Goal: Transaction & Acquisition: Purchase product/service

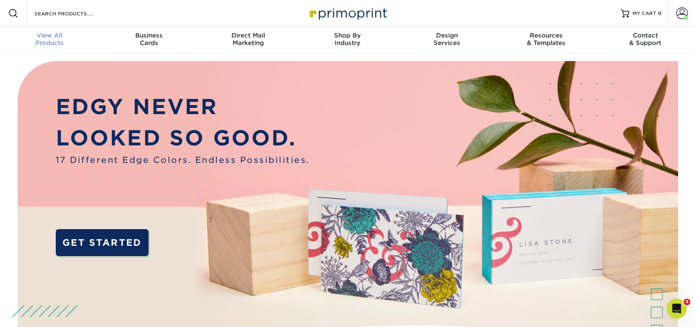
click at [56, 40] on div "View All Products" at bounding box center [49, 39] width 99 height 15
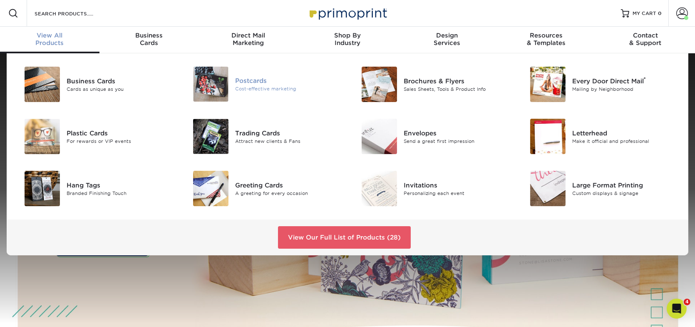
click at [267, 85] on div "Cost-effective marketing" at bounding box center [288, 88] width 106 height 7
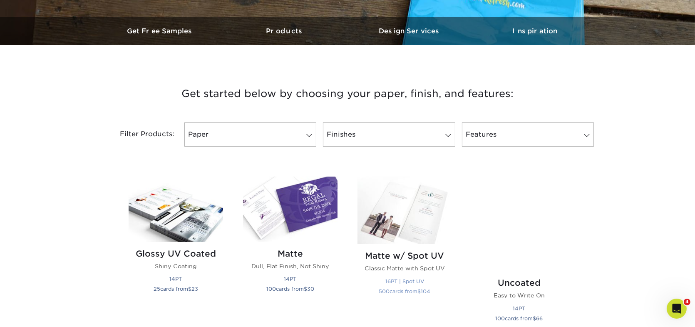
scroll to position [291, 0]
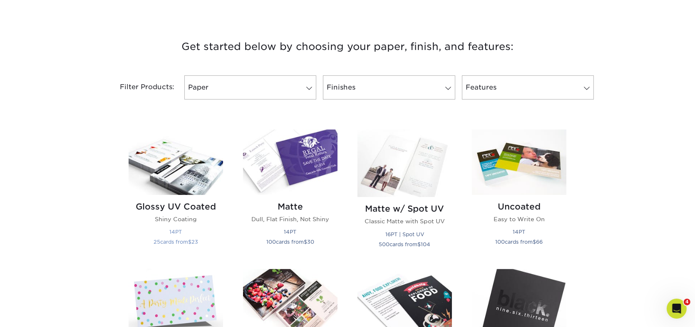
click at [187, 164] on img at bounding box center [176, 161] width 94 height 65
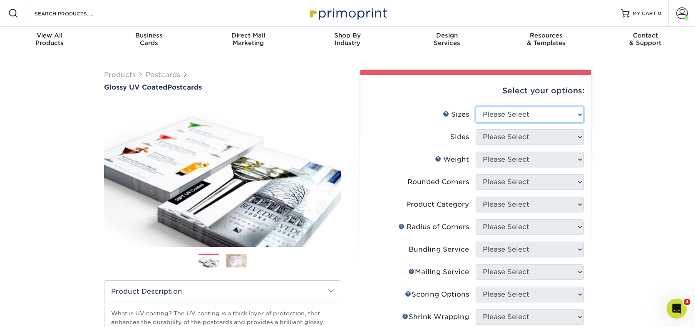
click at [511, 114] on select "Please Select 1.5" x 7" 2" x 4" 2" x 6" 2" x 7" 2" x 8" 2.12" x 5.5" 2.12" x 5.…" at bounding box center [530, 115] width 108 height 16
click at [498, 111] on select "Please Select 1.5" x 7" 2" x 4" 2" x 6" 2" x 7" 2" x 8" 2.12" x 5.5" 2.12" x 5.…" at bounding box center [530, 115] width 108 height 16
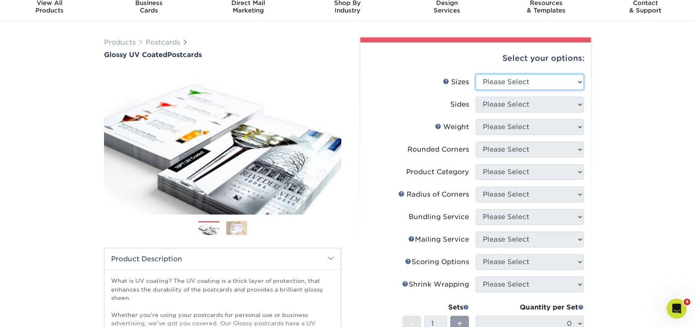
scroll to position [42, 0]
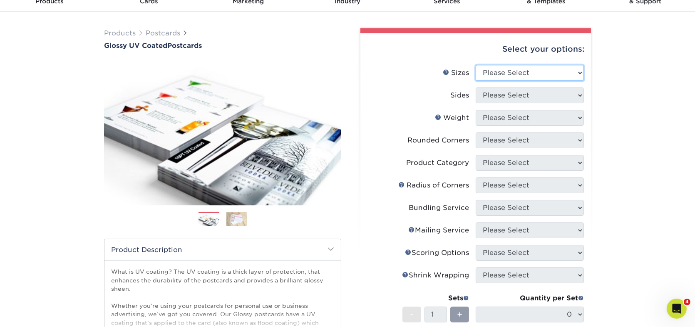
click at [512, 75] on select "Please Select 1.5" x 7" 2" x 4" 2" x 6" 2" x 7" 2" x 8" 2.12" x 5.5" 2.12" x 5.…" at bounding box center [530, 73] width 108 height 16
select select "6.00x9.00"
click at [476, 65] on select "Please Select 1.5" x 7" 2" x 4" 2" x 6" 2" x 7" 2" x 8" 2.12" x 5.5" 2.12" x 5.…" at bounding box center [530, 73] width 108 height 16
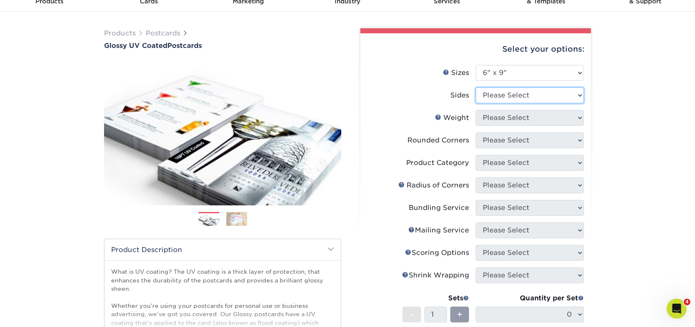
click at [529, 92] on select "Please Select Print Both Sides Print Front Only" at bounding box center [530, 95] width 108 height 16
select select "13abbda7-1d64-4f25-8bb2-c179b224825d"
click at [476, 87] on select "Please Select Print Both Sides Print Front Only" at bounding box center [530, 95] width 108 height 16
click at [530, 125] on li "Weight Help Weight Please Select 16PT 14PT 18PT C1S" at bounding box center [476, 121] width 216 height 22
click at [527, 126] on li "Weight Help Weight Please Select 16PT 14PT 18PT C1S" at bounding box center [476, 121] width 216 height 22
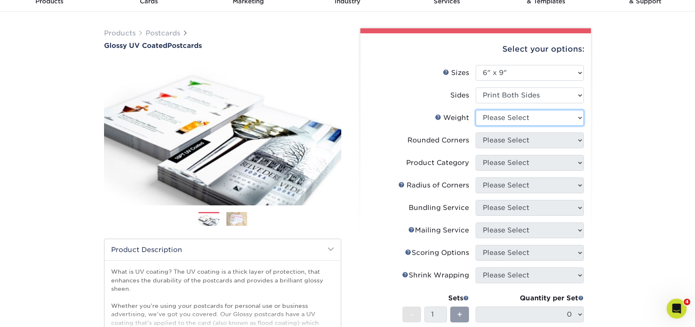
click at [523, 114] on select "Please Select 16PT 14PT 18PT C1S" at bounding box center [530, 118] width 108 height 16
select select "14PT"
click at [476, 110] on select "Please Select 16PT 14PT 18PT C1S" at bounding box center [530, 118] width 108 height 16
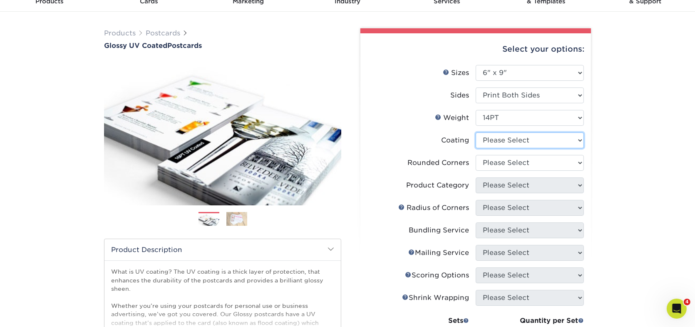
click at [547, 136] on select at bounding box center [530, 140] width 108 height 16
select select "1e8116af-acfc-44b1-83dc-8181aa338834"
click at [476, 132] on select at bounding box center [530, 140] width 108 height 16
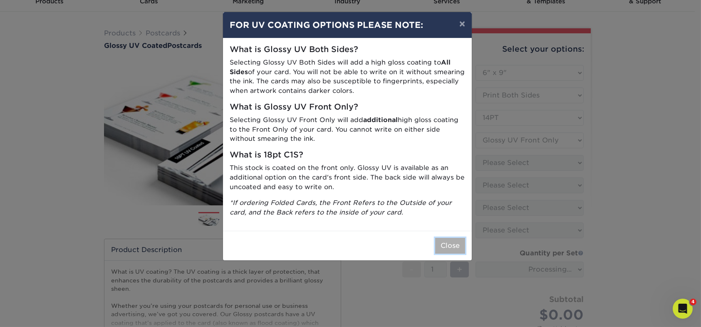
click at [456, 244] on button "Close" at bounding box center [450, 246] width 30 height 16
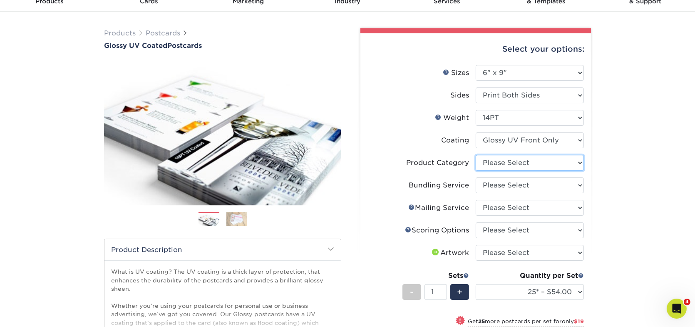
click at [502, 169] on select "Please Select Postcards" at bounding box center [530, 163] width 108 height 16
select select "9b7272e0-d6c8-4c3c-8e97-d3a1bcdab858"
click at [476, 155] on select "Please Select Postcards" at bounding box center [530, 163] width 108 height 16
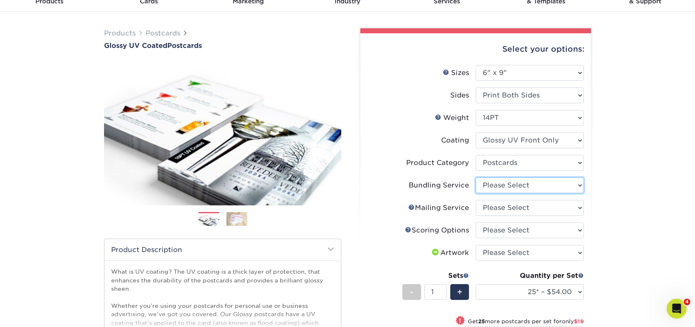
click at [499, 185] on select "Please Select No Bundling Services Yes, Bundles of 50 (+2 Days) Yes, Bundles of…" at bounding box center [530, 185] width 108 height 16
select select "58689abb-25c0-461c-a4c3-a80b627d6649"
click at [476, 177] on select "Please Select No Bundling Services Yes, Bundles of 50 (+2 Days) Yes, Bundles of…" at bounding box center [530, 185] width 108 height 16
click at [500, 209] on select "Please Select No Direct Mailing Service No, I will mail/stamp/imprint Direct Ma…" at bounding box center [530, 208] width 108 height 16
click at [476, 200] on select "Please Select No Direct Mailing Service No, I will mail/stamp/imprint Direct Ma…" at bounding box center [530, 208] width 108 height 16
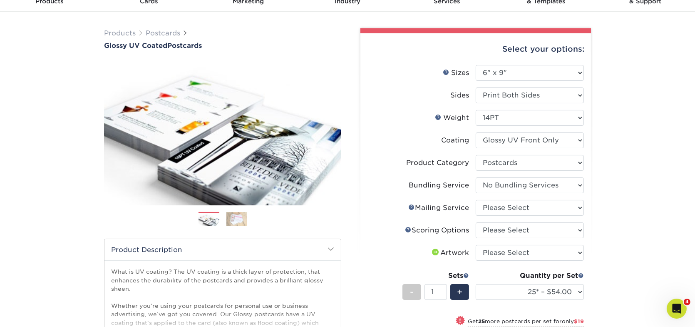
click at [503, 218] on li "Mailing Service Help Mailing Service Please Select No Direct Mailing Service No…" at bounding box center [476, 211] width 216 height 22
click at [522, 210] on select "Please Select No Direct Mailing Service No, I will mail/stamp/imprint Direct Ma…" at bounding box center [530, 208] width 108 height 16
select select "3e5e9bdd-d78a-4c28-a41d-fe1407925ca6"
click at [476, 200] on select "Please Select No Direct Mailing Service No, I will mail/stamp/imprint Direct Ma…" at bounding box center [530, 208] width 108 height 16
click at [524, 235] on select "Please Select No Scoring One Score Two Scores" at bounding box center [530, 230] width 108 height 16
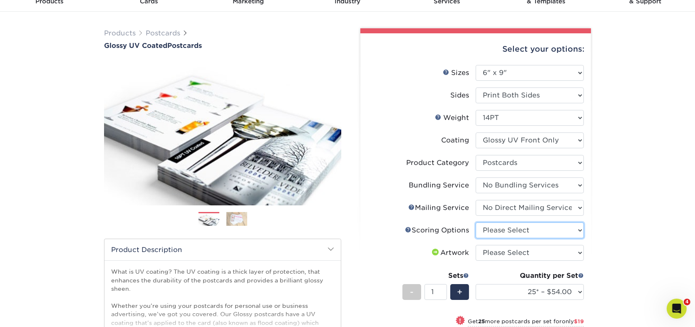
select select "16ebe401-5398-422d-8cb0-f3adbb82deb5"
click at [476, 222] on select "Please Select No Scoring One Score Two Scores" at bounding box center [530, 230] width 108 height 16
click at [520, 255] on select "Please Select I will upload files I need a design - $150" at bounding box center [530, 253] width 108 height 16
select select "upload"
click at [476, 245] on select "Please Select I will upload files I need a design - $150" at bounding box center [530, 253] width 108 height 16
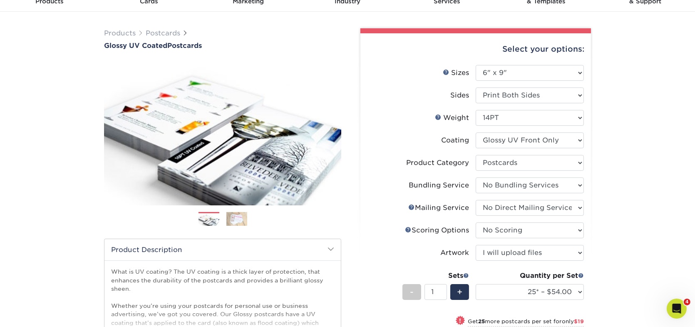
click at [635, 236] on div "Products Postcards Glossy UV Coated Postcards Previous Next show more 25" at bounding box center [347, 263] width 695 height 502
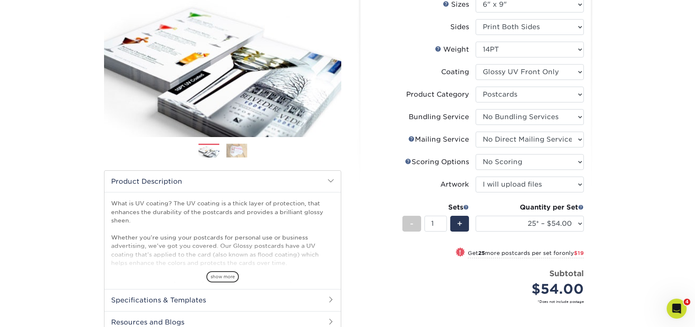
scroll to position [125, 0]
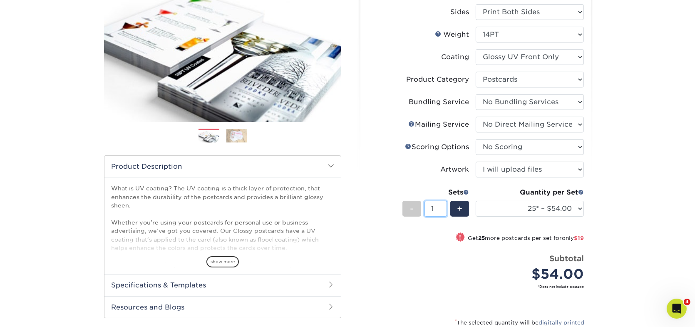
click at [440, 210] on input "1" at bounding box center [436, 209] width 22 height 16
click at [506, 210] on select "25* – $54.00 50* – $73.00 75* – $85.00 100* – $113.00 250* – $191.00 500 – $229…" at bounding box center [530, 209] width 108 height 16
select select "1000 – $270.00"
click at [476, 201] on select "25* – $54.00 50* – $73.00 75* – $85.00 100* – $113.00 250* – $191.00 500 – $229…" at bounding box center [530, 209] width 108 height 16
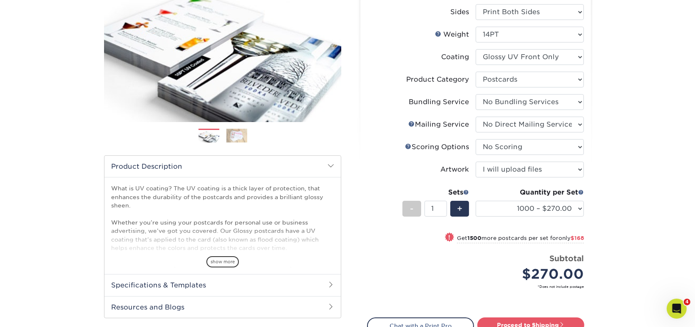
click at [629, 108] on div "Products Postcards Glossy UV Coated Postcards Previous Next show more 25" at bounding box center [347, 171] width 695 height 486
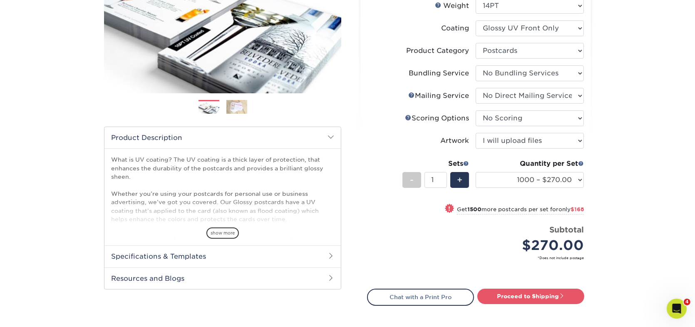
scroll to position [167, 0]
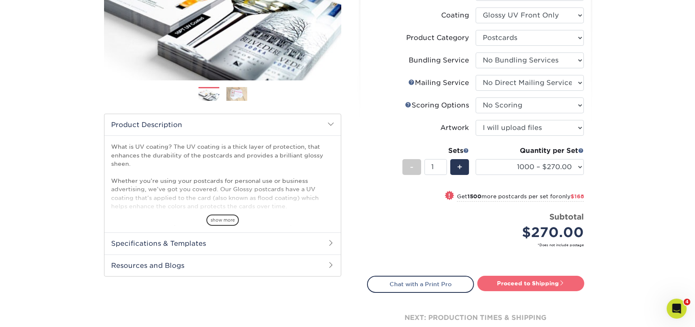
click at [509, 284] on link "Proceed to Shipping" at bounding box center [530, 283] width 107 height 15
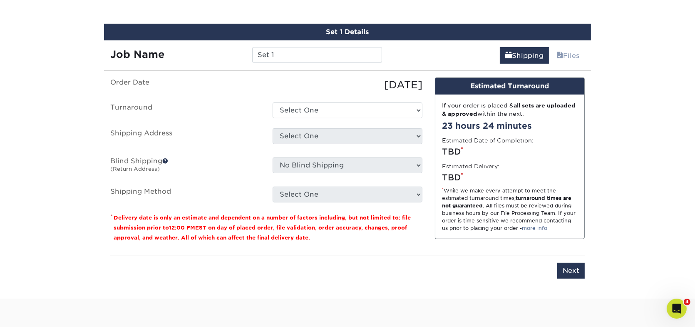
scroll to position [464, 0]
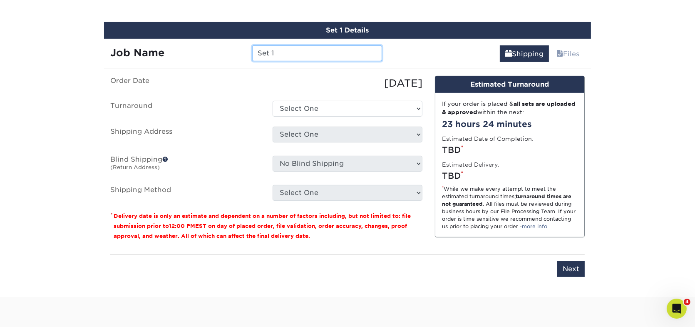
click at [308, 45] on input "Set 1" at bounding box center [316, 53] width 129 height 16
click at [318, 47] on input "Set 1" at bounding box center [316, 53] width 129 height 16
click at [285, 54] on input "4224" at bounding box center [316, 53] width 129 height 16
click at [358, 52] on input "4224 W Indian School Rd_" at bounding box center [316, 53] width 129 height 16
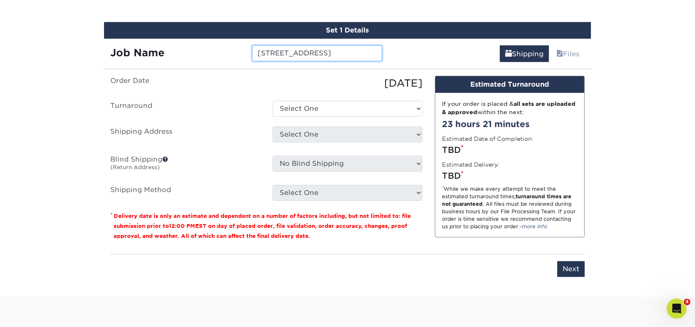
type input "[STREET_ADDRESS]"
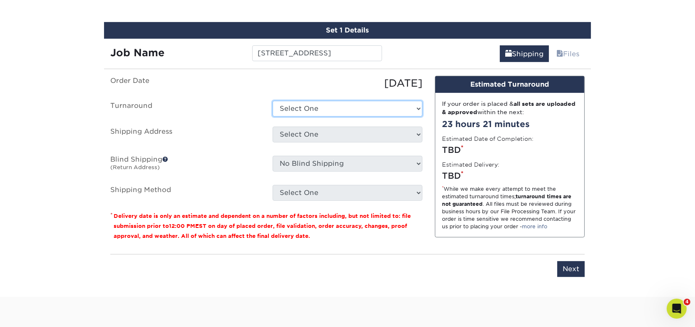
click at [342, 105] on select "Select One 2-4 Business Days 2 Day Next Business Day" at bounding box center [348, 109] width 150 height 16
select select "72b3da62-6391-4a50-b705-1fe462955d0a"
click at [273, 101] on select "Select One 2-4 Business Days 2 Day Next Business Day" at bounding box center [348, 109] width 150 height 16
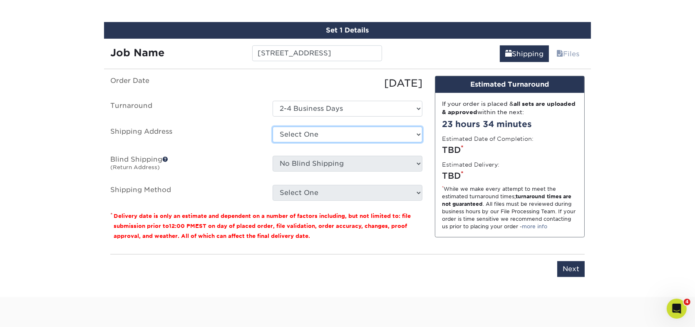
click at [315, 134] on select "Select One B&B Services Bob's Amex Camarillo Cerritos Costa Mesa DAUM South Bay…" at bounding box center [348, 135] width 150 height 16
click at [343, 131] on select "Select One B&B Services Bob's Amex Camarillo Cerritos Costa Mesa DAUM South Bay…" at bounding box center [348, 135] width 150 height 16
select select "218562"
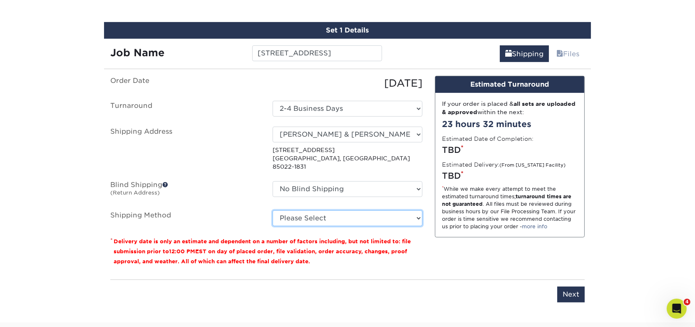
click at [380, 210] on select "Please Select Ground Shipping (+$28.20) 3 Day Shipping Service (+$40.12) 2 Day …" at bounding box center [348, 218] width 150 height 16
select select "03"
click at [273, 210] on select "Please Select Ground Shipping (+$28.20) 3 Day Shipping Service (+$40.12) 2 Day …" at bounding box center [348, 218] width 150 height 16
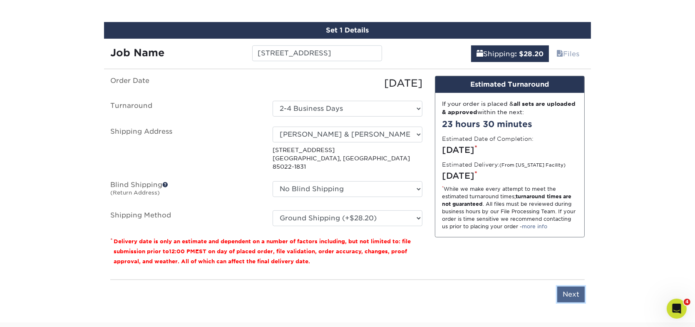
click at [571, 286] on input "Next" at bounding box center [570, 294] width 27 height 16
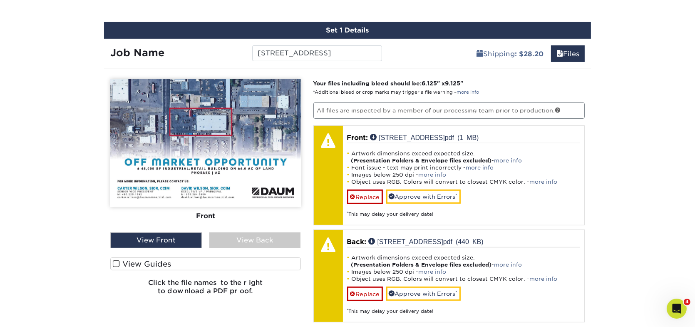
click at [173, 259] on label "View Guides" at bounding box center [205, 263] width 191 height 13
click at [0, 0] on input "View Guides" at bounding box center [0, 0] width 0 height 0
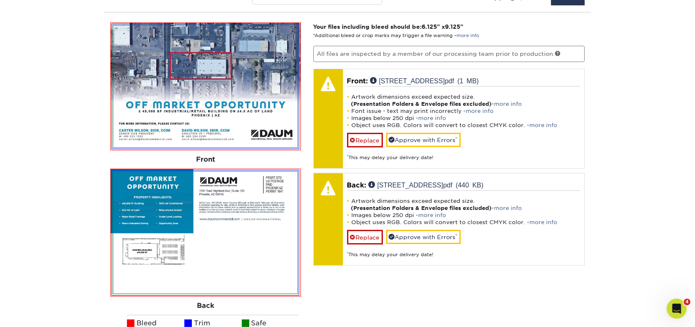
scroll to position [464, 0]
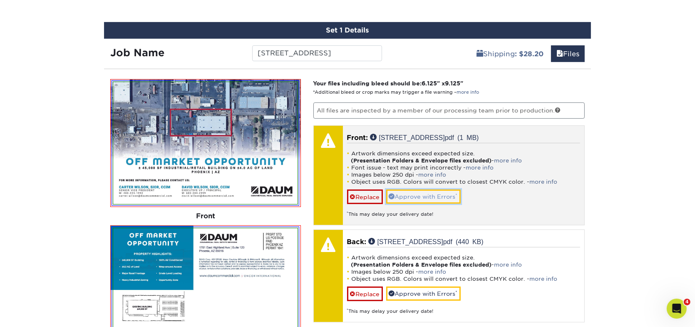
click at [428, 196] on link "Approve with Errors *" at bounding box center [423, 196] width 75 height 14
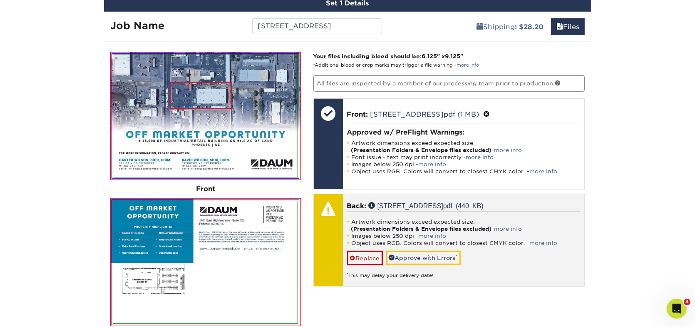
scroll to position [505, 0]
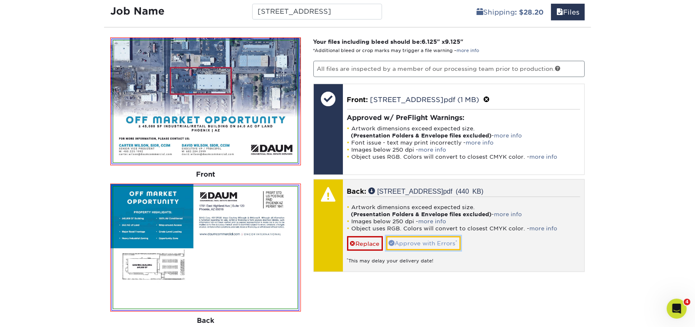
click at [440, 239] on link "Approve with Errors *" at bounding box center [423, 243] width 75 height 14
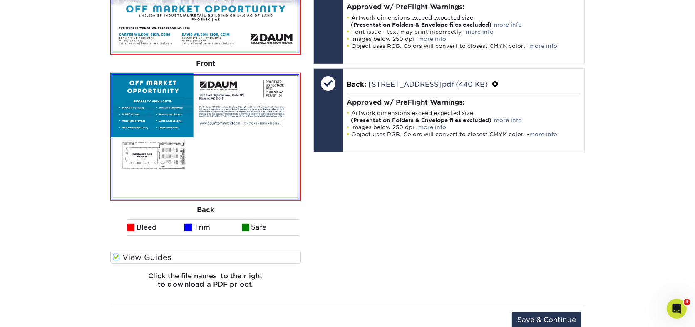
scroll to position [672, 0]
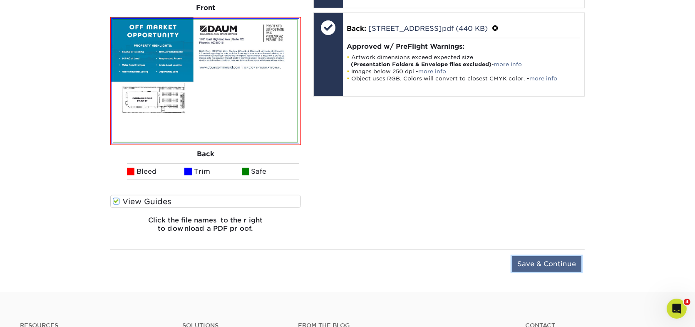
click at [549, 257] on input "Save & Continue" at bounding box center [547, 264] width 70 height 16
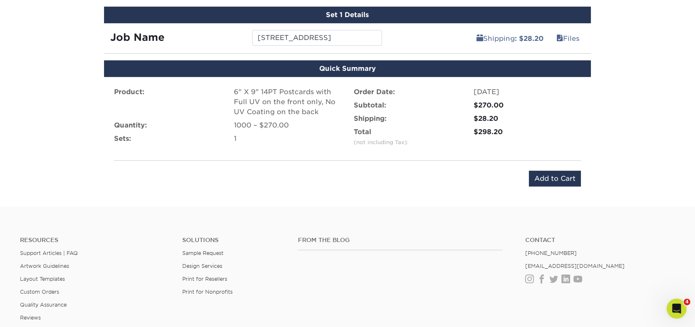
scroll to position [434, 0]
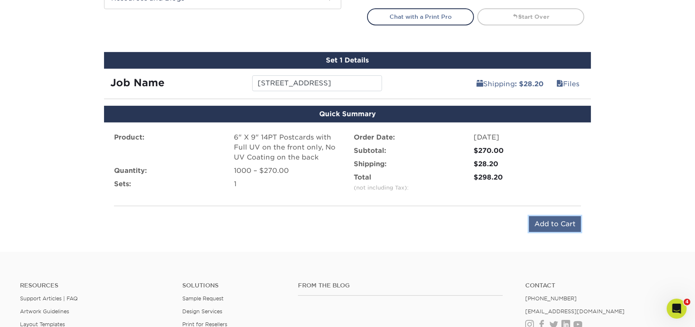
click at [568, 220] on input "Add to Cart" at bounding box center [555, 224] width 52 height 16
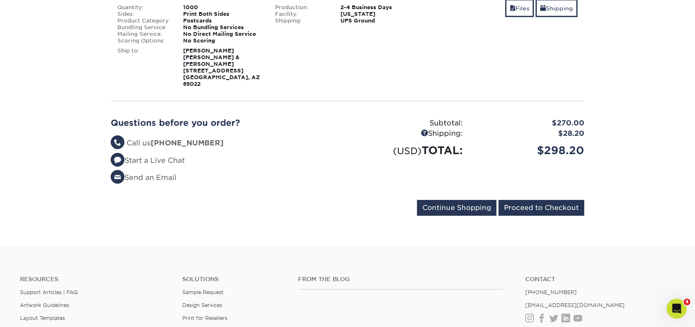
scroll to position [167, 0]
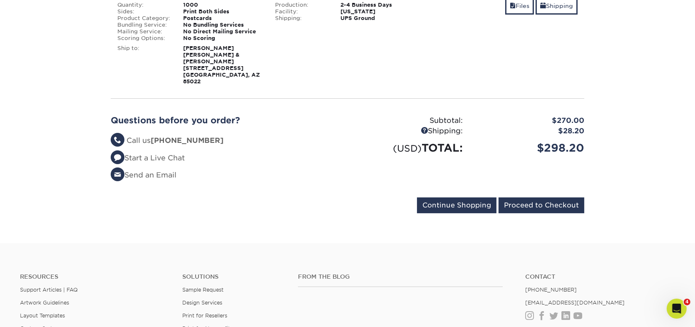
click at [292, 167] on div "Questions before you order? Questions? Call us (888) 822-5815 Start a Live Chat…" at bounding box center [225, 151] width 243 height 72
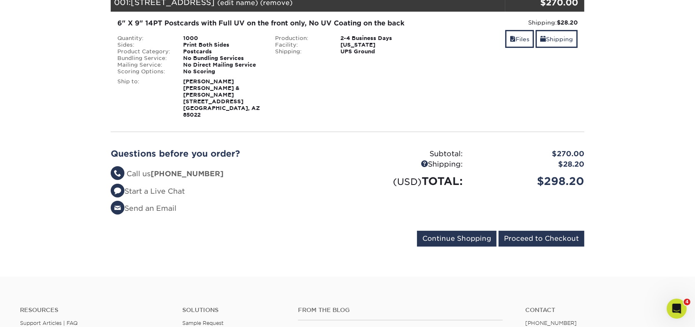
scroll to position [208, 0]
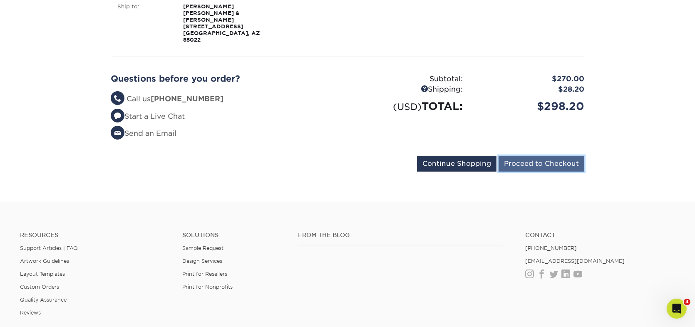
click at [550, 156] on input "Proceed to Checkout" at bounding box center [542, 164] width 86 height 16
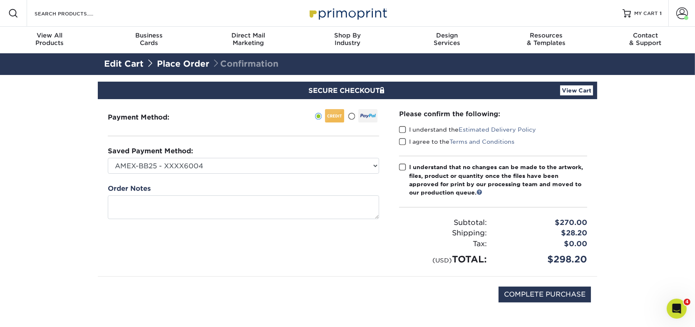
click at [406, 129] on label "I understand the Estimated Delivery Policy" at bounding box center [467, 129] width 137 height 8
click at [0, 0] on input "I understand the Estimated Delivery Policy" at bounding box center [0, 0] width 0 height 0
click at [403, 139] on span at bounding box center [402, 142] width 7 height 8
click at [0, 0] on input "I agree to the Terms and Conditions" at bounding box center [0, 0] width 0 height 0
click at [401, 165] on span at bounding box center [402, 167] width 7 height 8
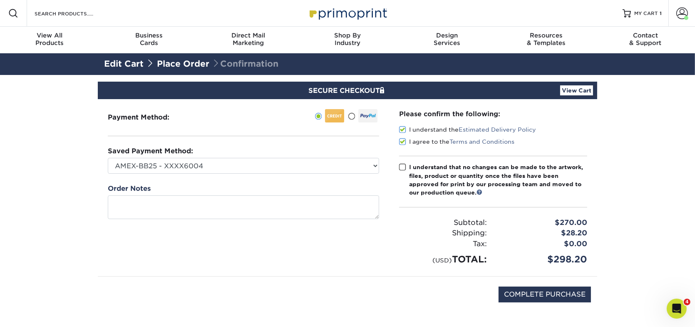
click at [0, 0] on input "I understand that no changes can be made to the artwork, files, product or quan…" at bounding box center [0, 0] width 0 height 0
click at [540, 298] on input "COMPLETE PURCHASE" at bounding box center [545, 294] width 92 height 16
type input "PROCESSING, PLEASE WAIT..."
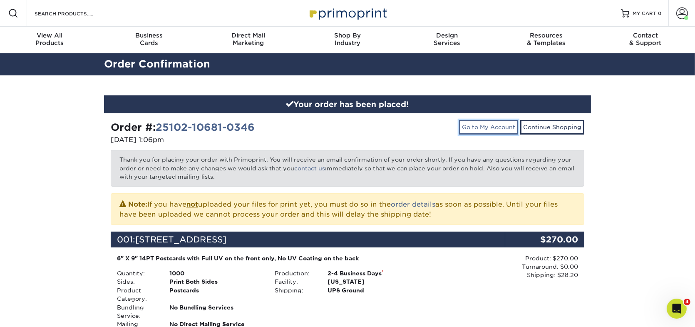
click at [486, 124] on link "Go to My Account" at bounding box center [488, 127] width 59 height 14
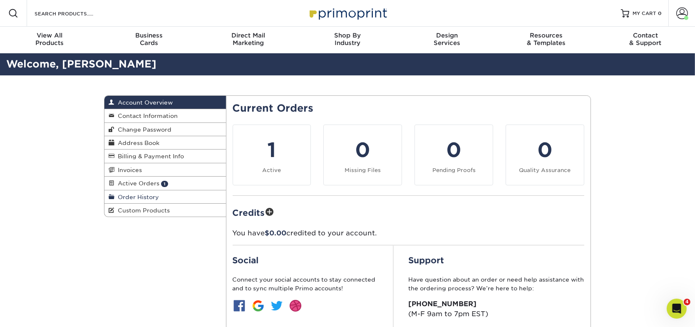
click at [132, 195] on span "Order History" at bounding box center [136, 197] width 45 height 7
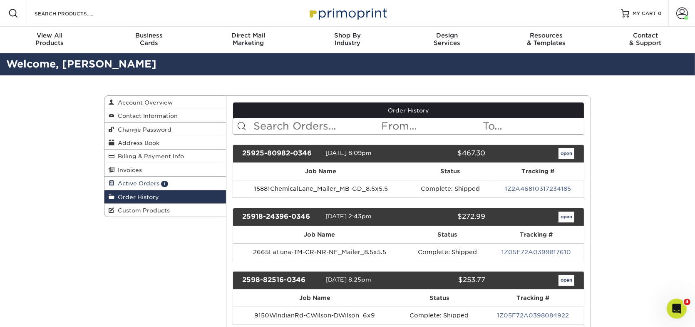
click at [134, 184] on span "Active Orders" at bounding box center [136, 183] width 45 height 7
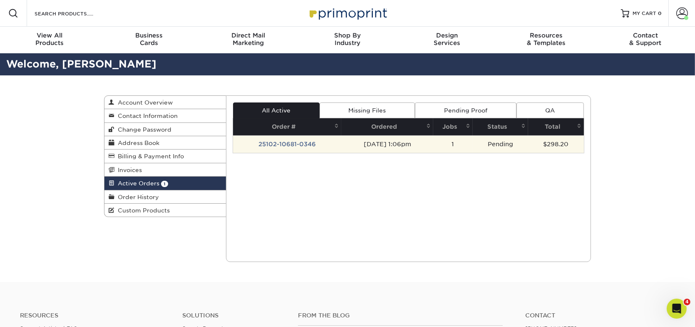
click at [287, 147] on td "25102-10681-0346" at bounding box center [287, 143] width 109 height 17
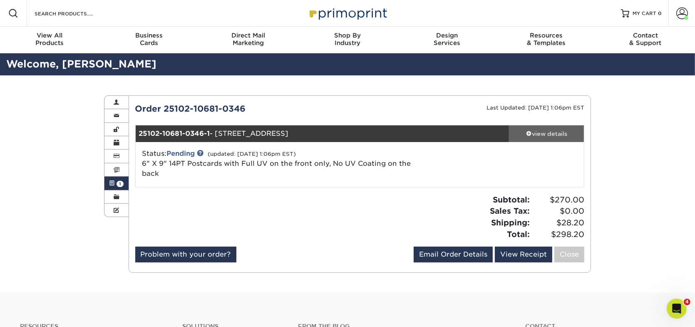
click at [549, 134] on div "view details" at bounding box center [546, 133] width 75 height 8
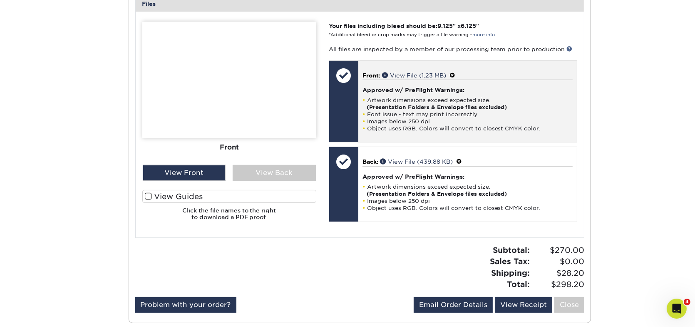
scroll to position [416, 0]
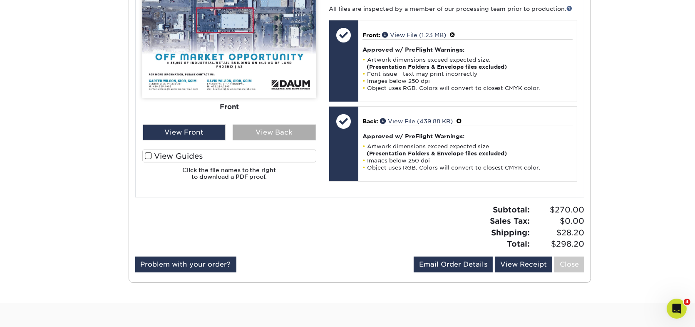
click at [273, 124] on div "View Back" at bounding box center [274, 132] width 83 height 16
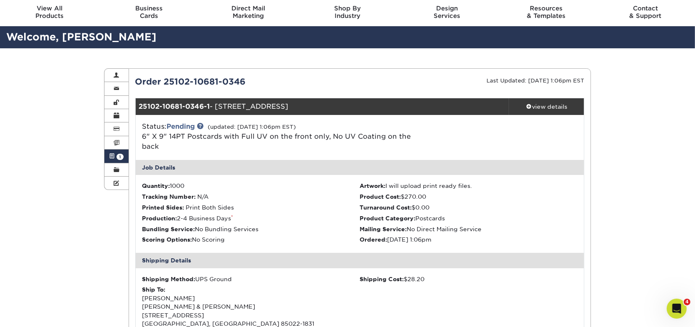
scroll to position [0, 0]
